Goal: Navigation & Orientation: Find specific page/section

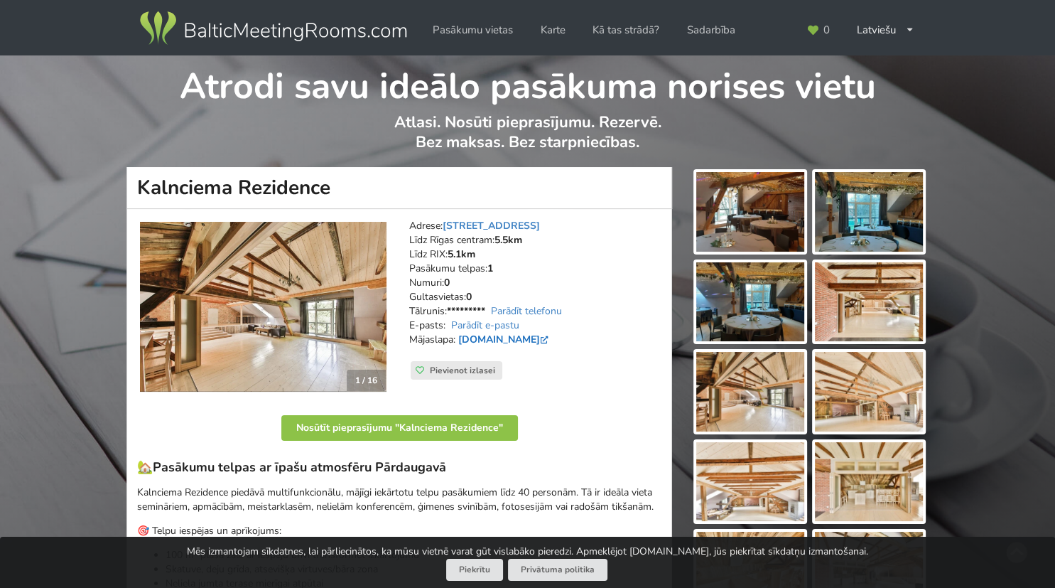
click at [551, 340] on link "[DOMAIN_NAME]" at bounding box center [504, 340] width 93 height 14
click at [473, 28] on link "Pasākumu vietas" at bounding box center [473, 30] width 100 height 28
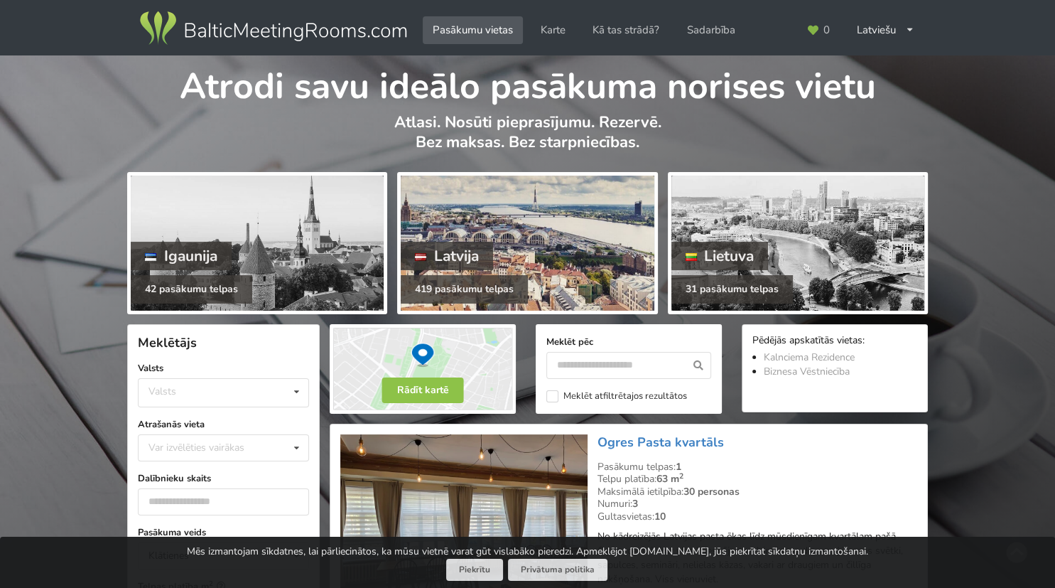
click at [478, 229] on div at bounding box center [527, 243] width 253 height 135
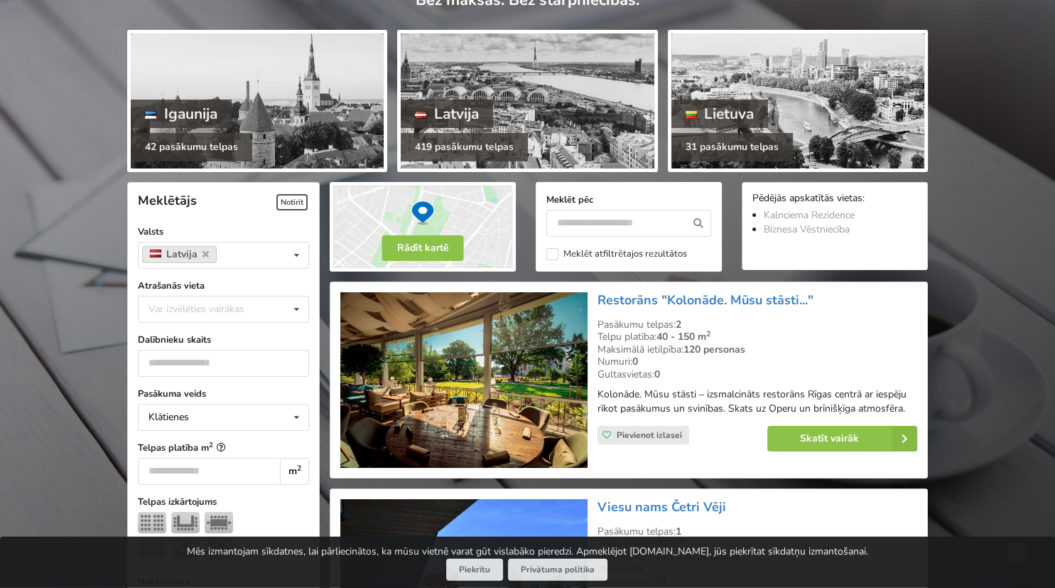
scroll to position [150, 0]
